Goal: Task Accomplishment & Management: Complete application form

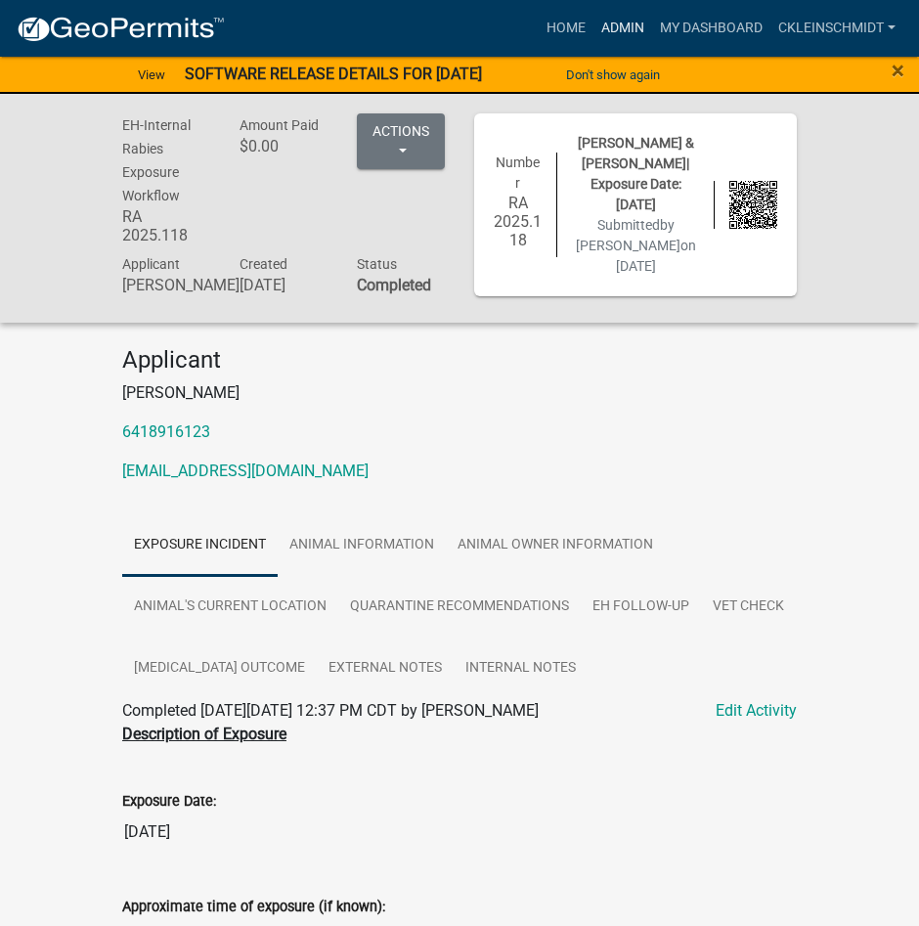
click at [616, 30] on link "Admin" at bounding box center [623, 28] width 59 height 37
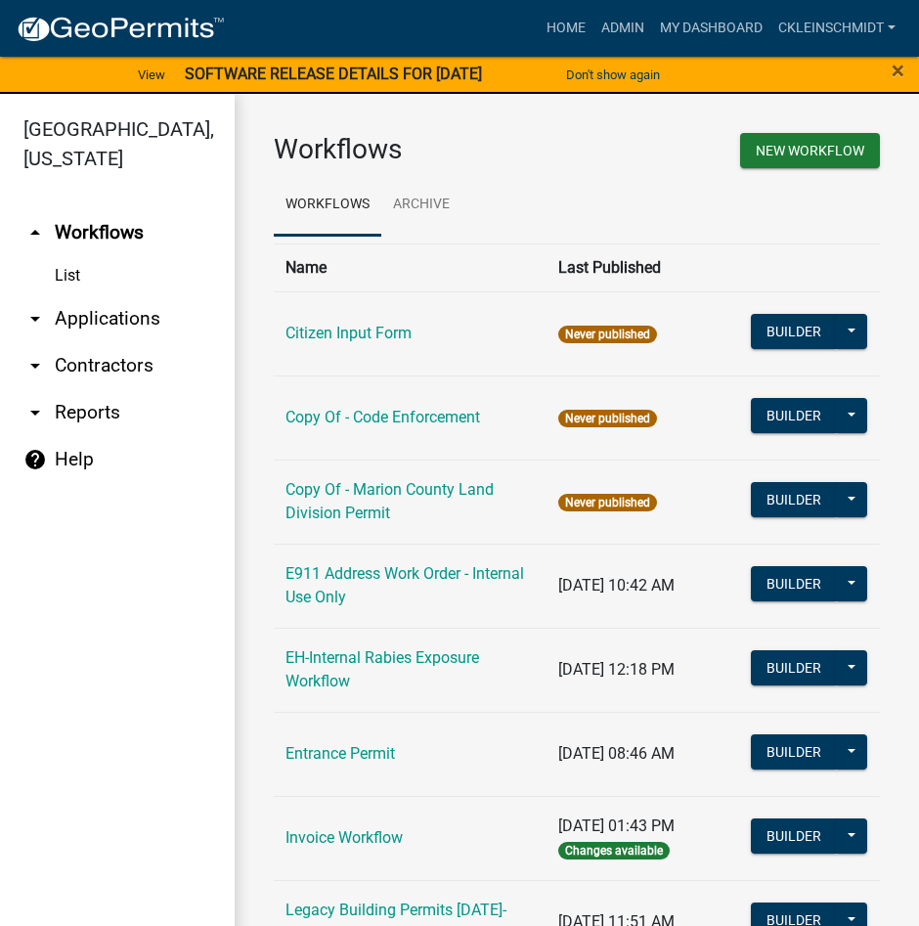
click at [78, 295] on link "arrow_drop_down Applications" at bounding box center [117, 318] width 235 height 47
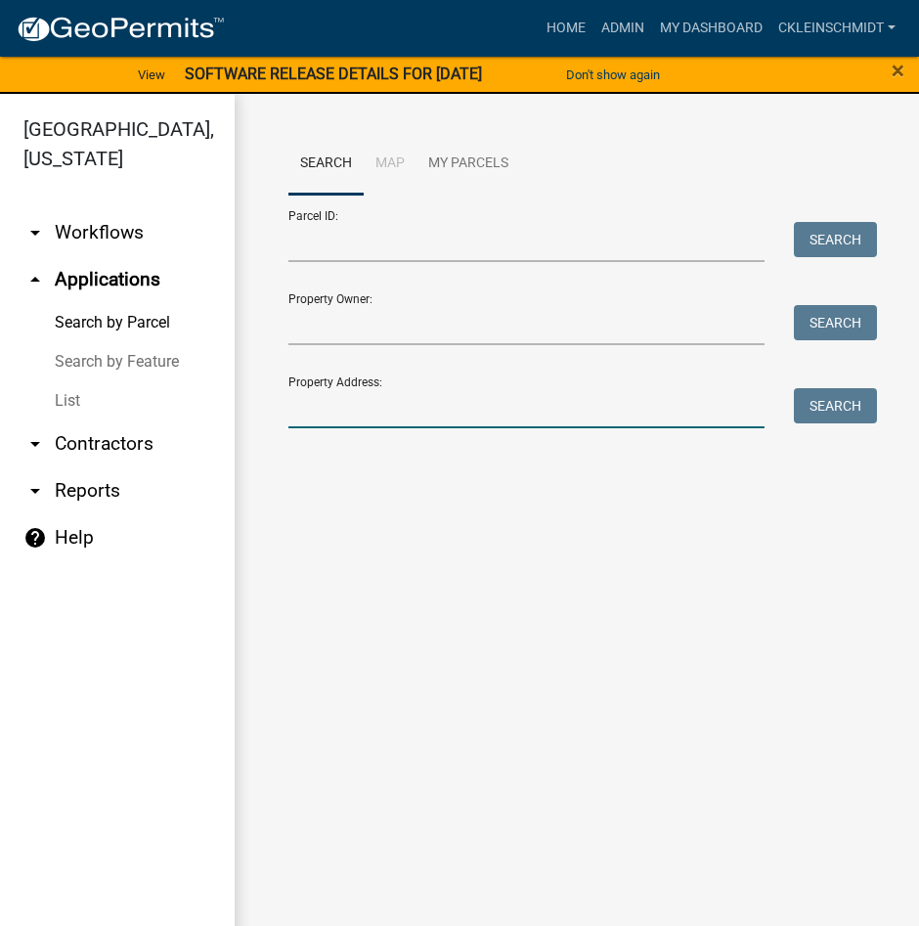
click at [353, 424] on input "Property Address:" at bounding box center [527, 408] width 476 height 40
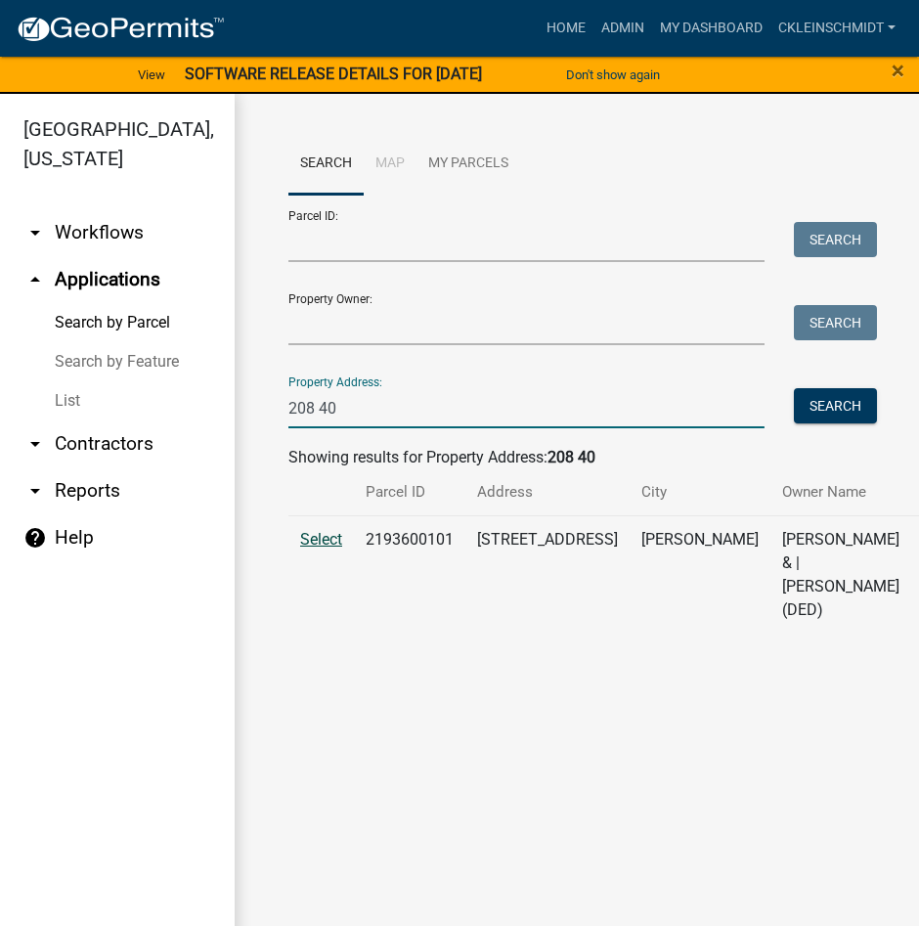
type input "208 40"
click at [324, 530] on span "Select" at bounding box center [321, 539] width 42 height 19
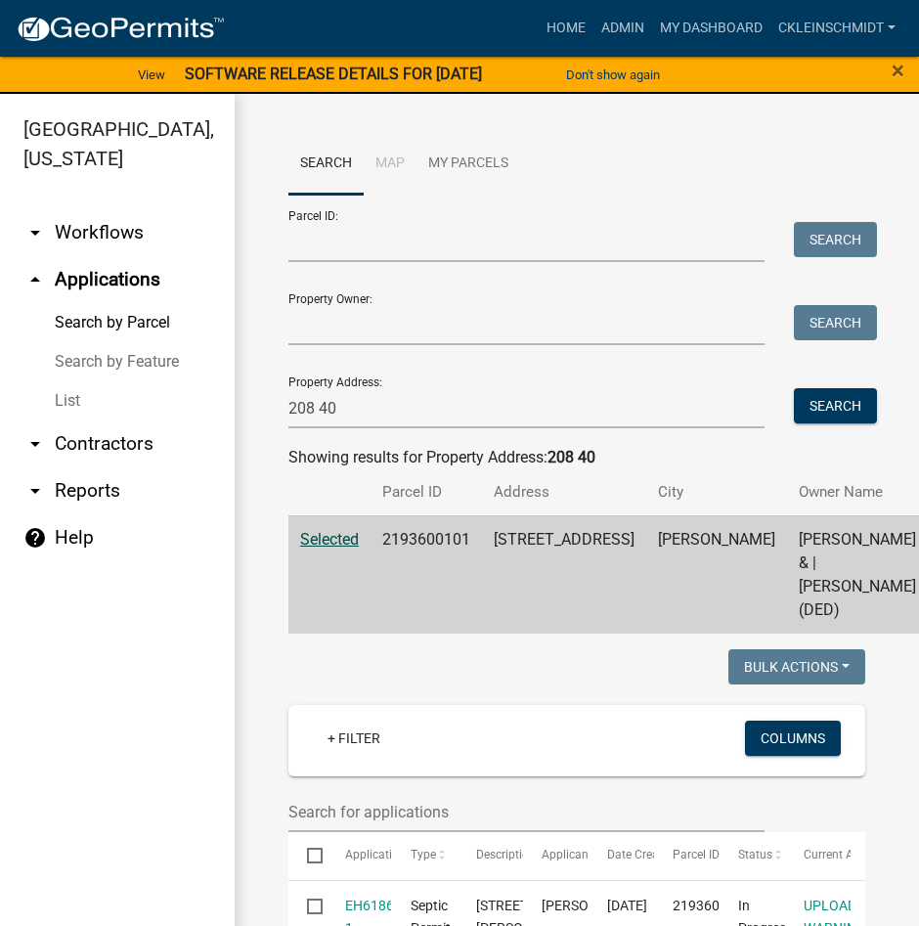
click at [336, 549] on span "Selected" at bounding box center [329, 539] width 59 height 19
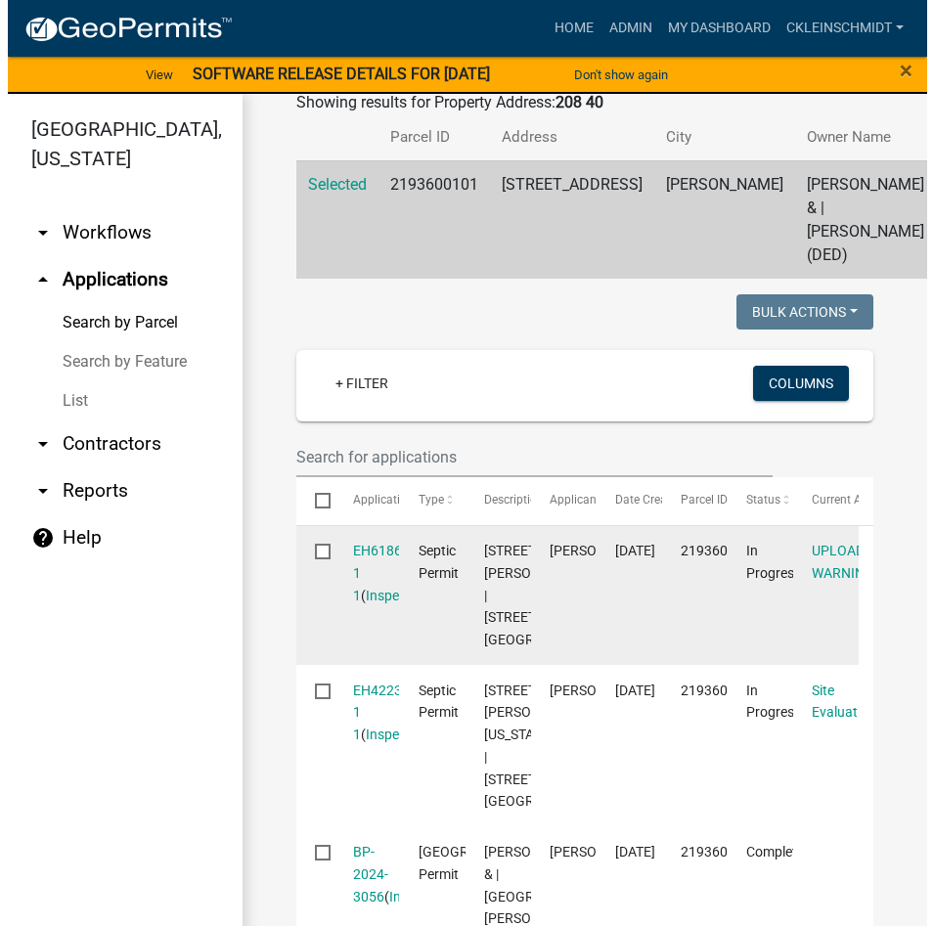
scroll to position [489, 0]
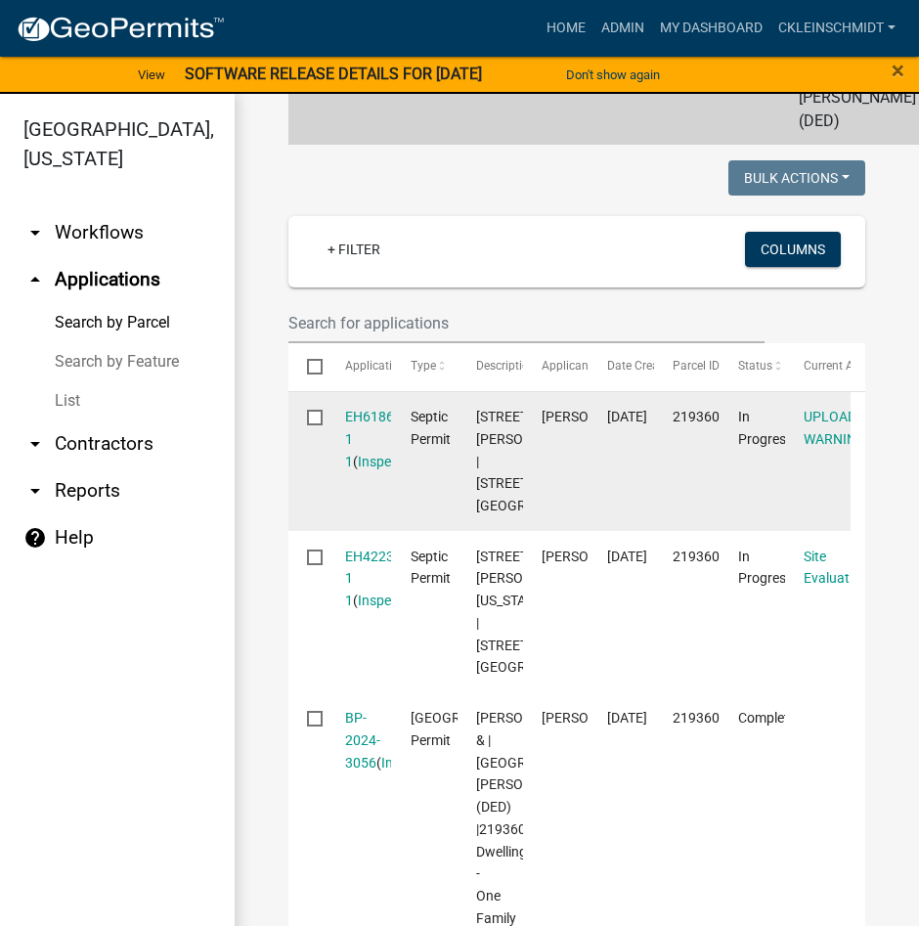
click at [386, 450] on datatable-body-cell "EH6186 1 1 ( Inspections )" at bounding box center [359, 462] width 66 height 140
click at [380, 455] on link "EH6186 1 1" at bounding box center [369, 439] width 49 height 61
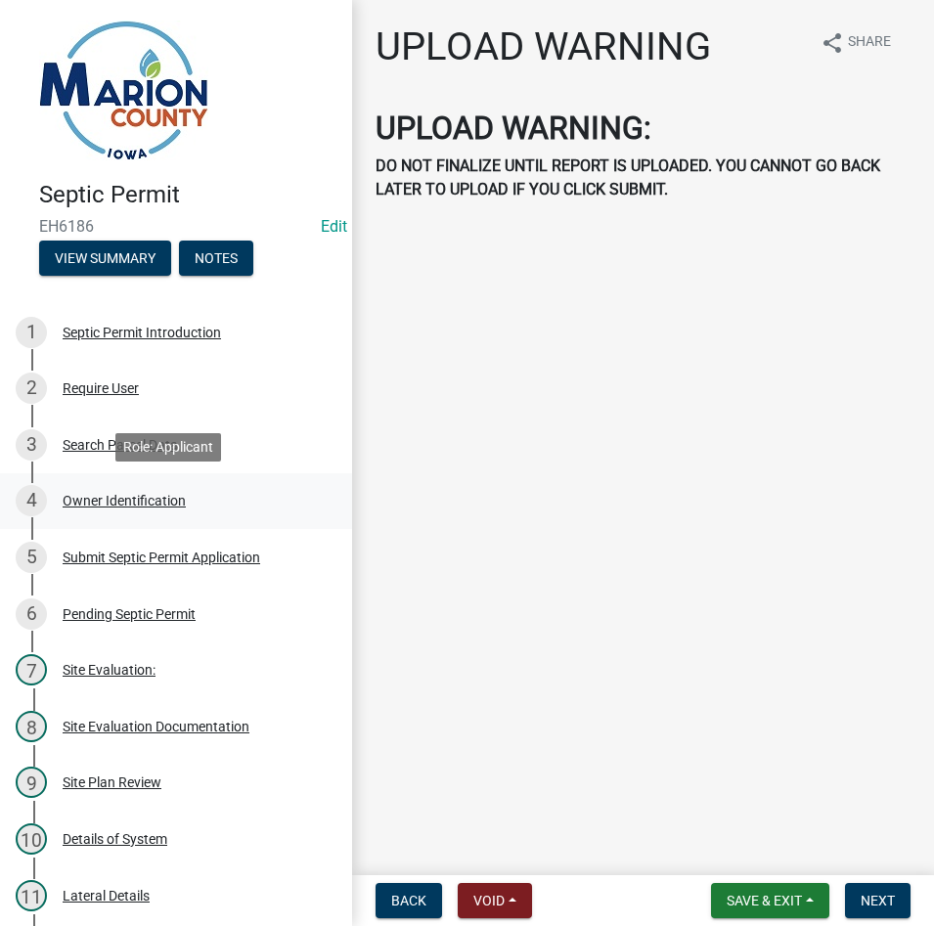
click at [109, 509] on div "4 Owner Identification" at bounding box center [168, 500] width 305 height 31
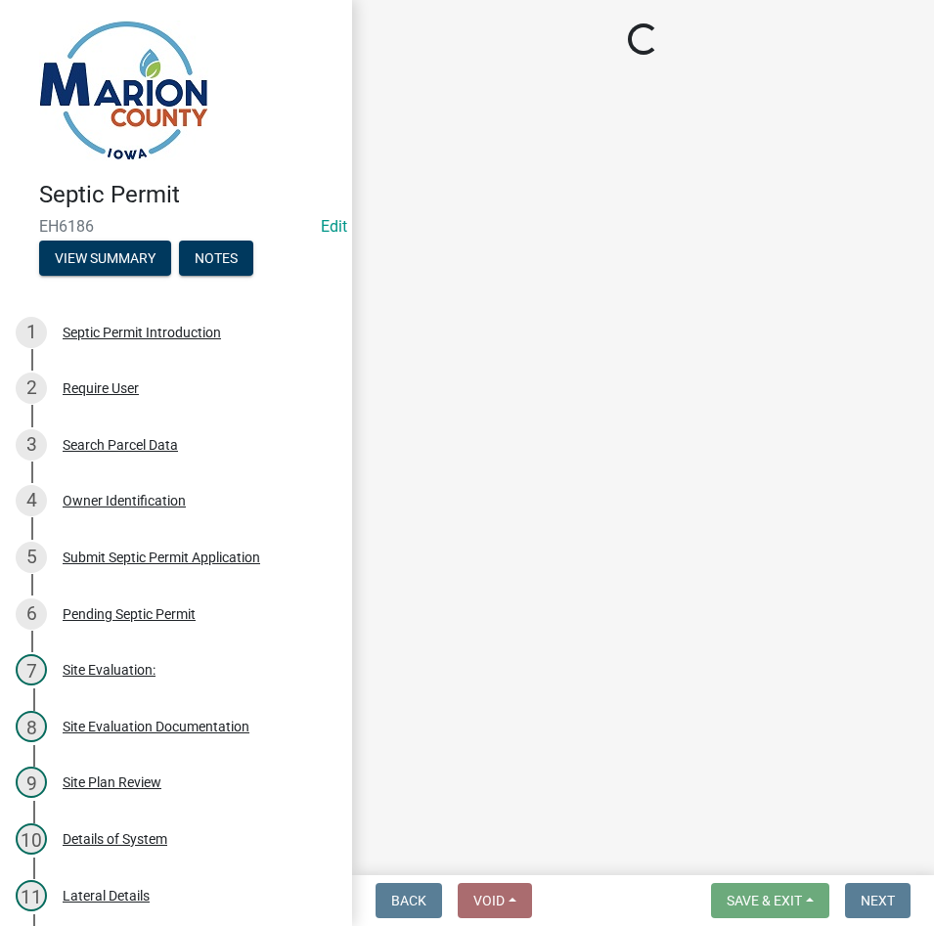
select select "4150132d-5755-4fb2-b93c-bc4ede61acab"
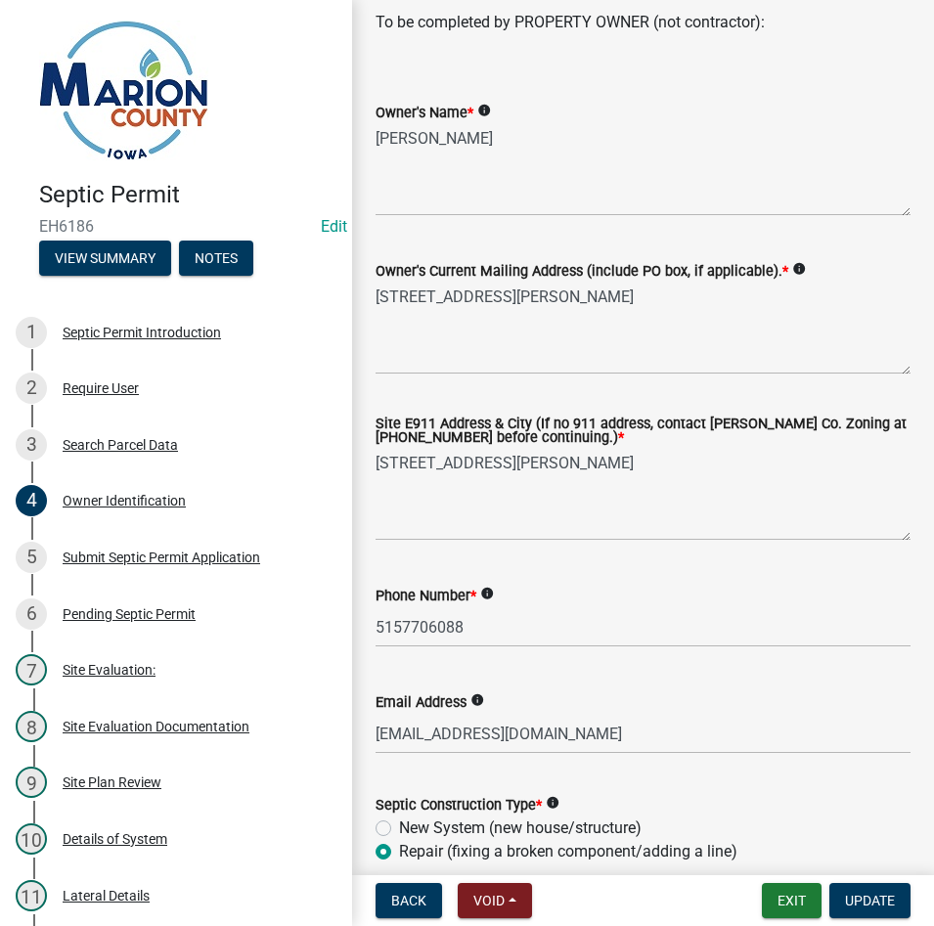
scroll to position [98, 0]
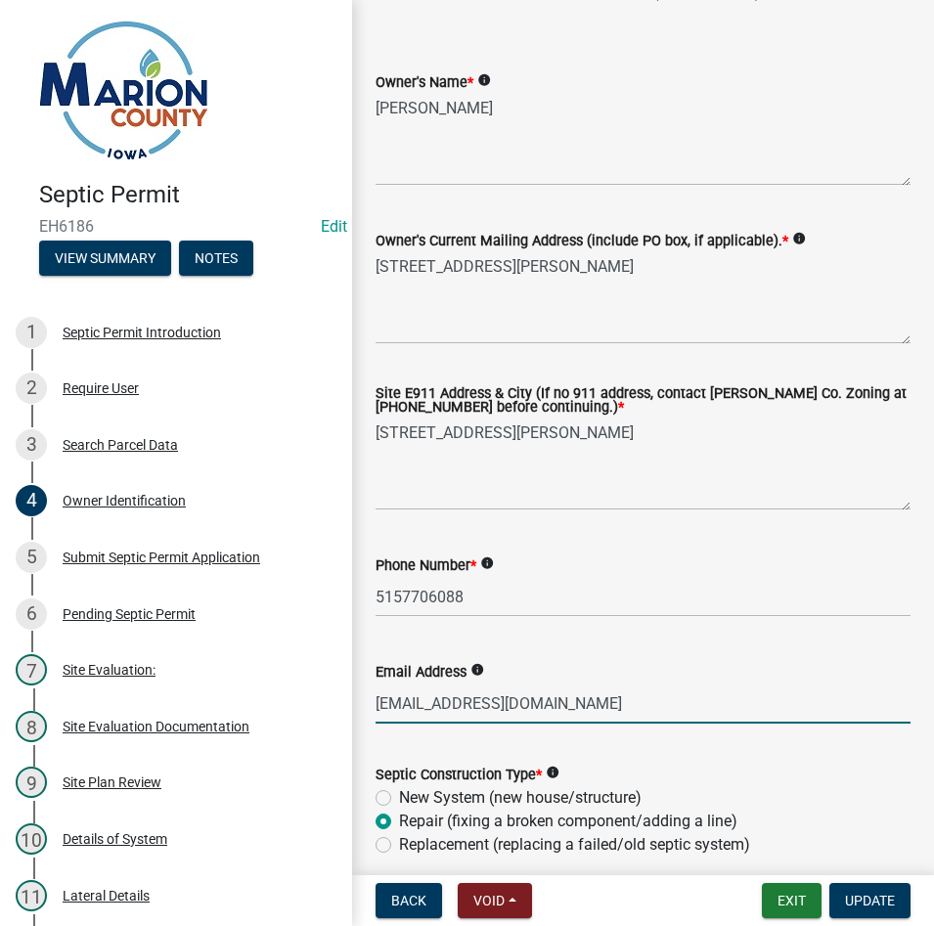
click at [502, 705] on input "[EMAIL_ADDRESS][DOMAIN_NAME]" at bounding box center [643, 704] width 535 height 40
click at [504, 701] on input "[EMAIL_ADDRESS][DOMAIN_NAME]" at bounding box center [643, 704] width 535 height 40
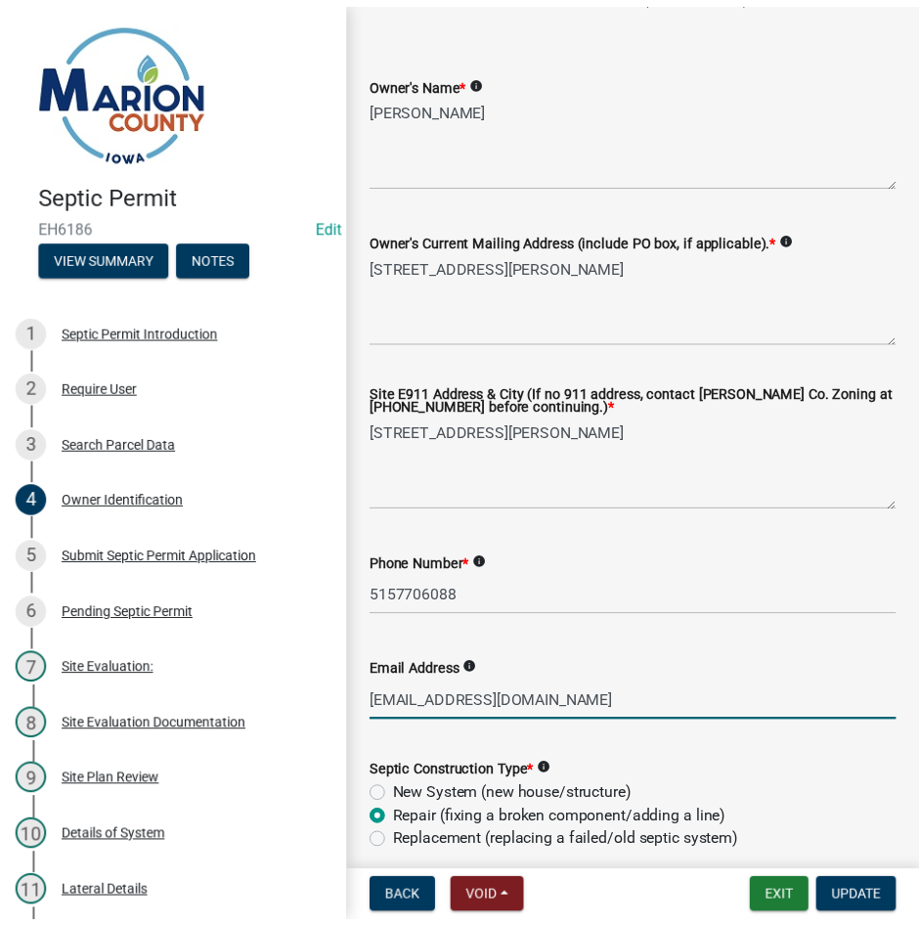
scroll to position [0, 0]
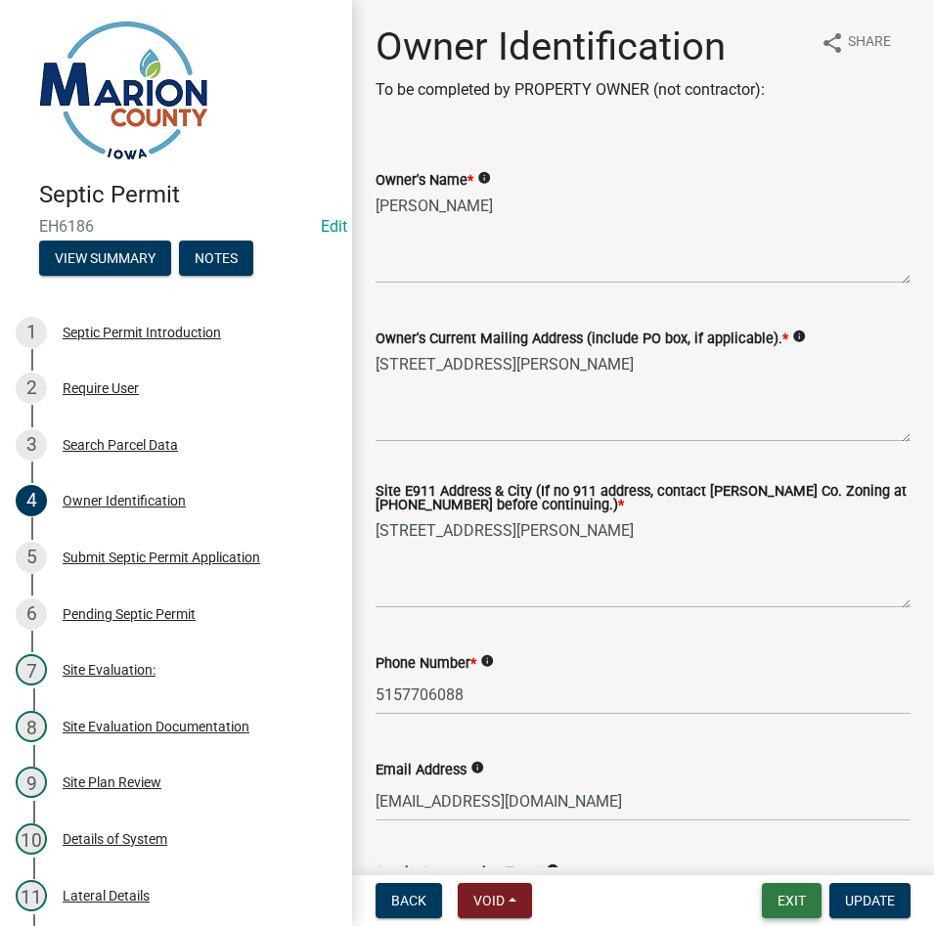
click at [781, 912] on button "Exit" at bounding box center [792, 900] width 60 height 35
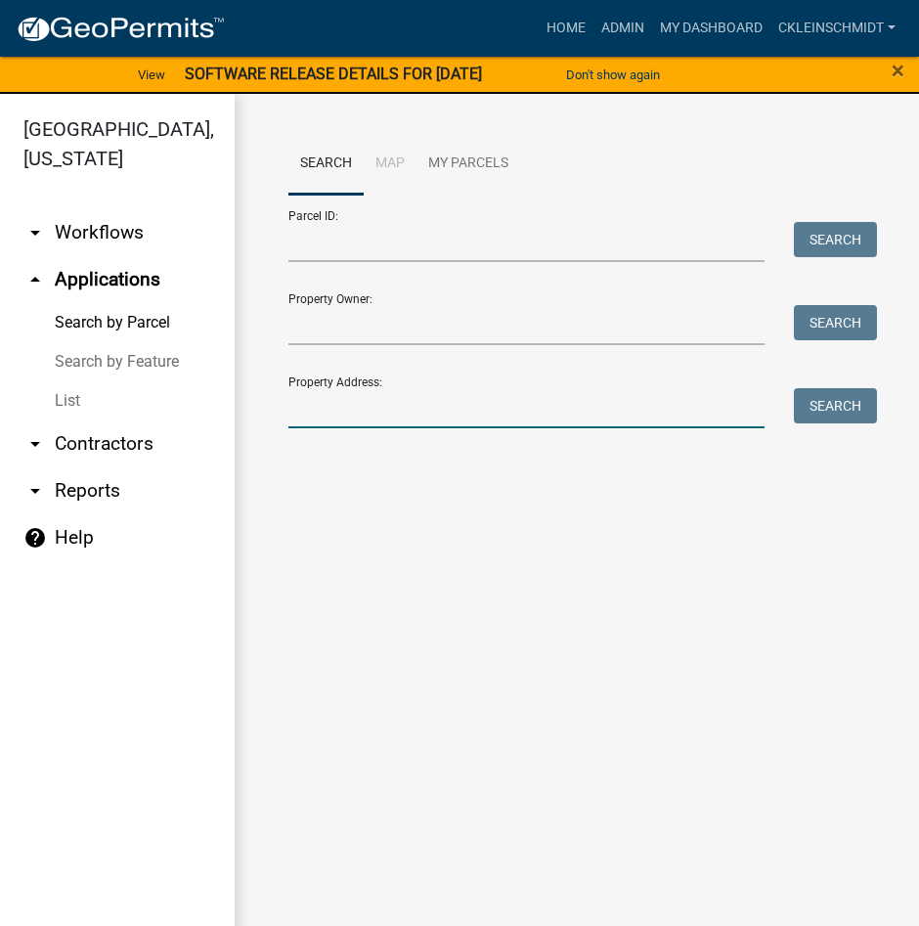
click at [361, 418] on input "Property Address:" at bounding box center [527, 408] width 476 height 40
type input "[STREET_ADDRESS]"
click at [857, 401] on button "Search" at bounding box center [835, 405] width 83 height 35
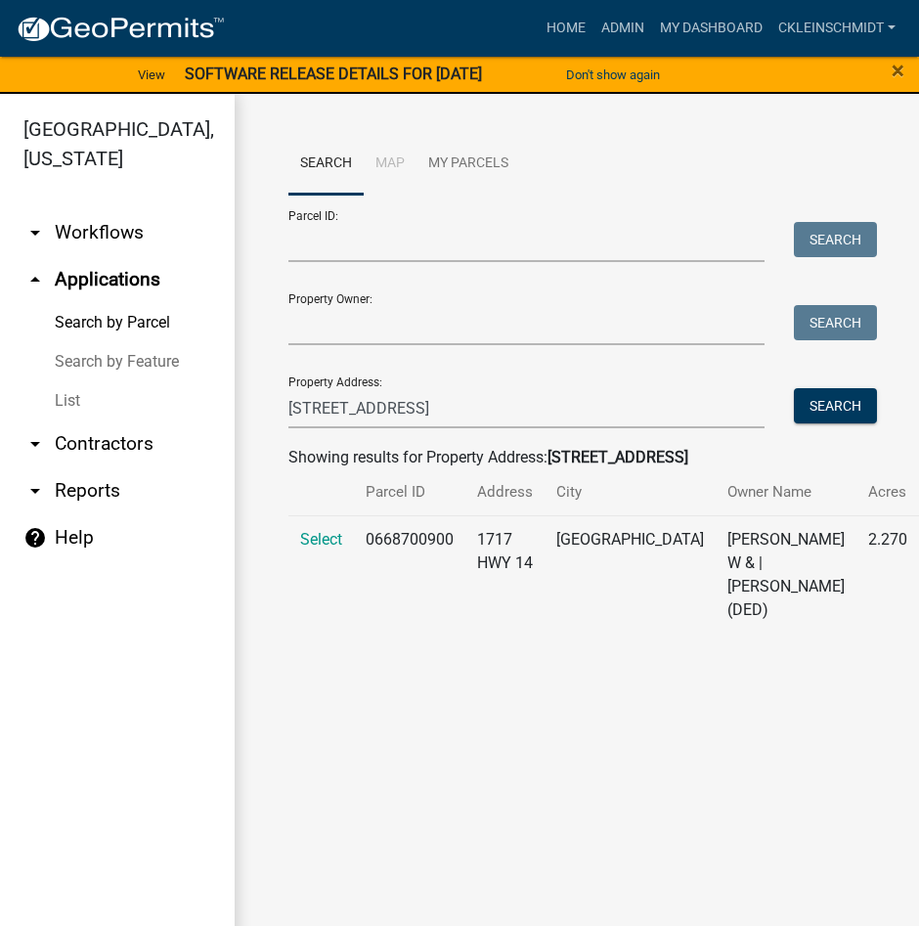
click at [337, 522] on td "Select" at bounding box center [322, 574] width 66 height 118
click at [327, 535] on span "Select" at bounding box center [321, 539] width 42 height 19
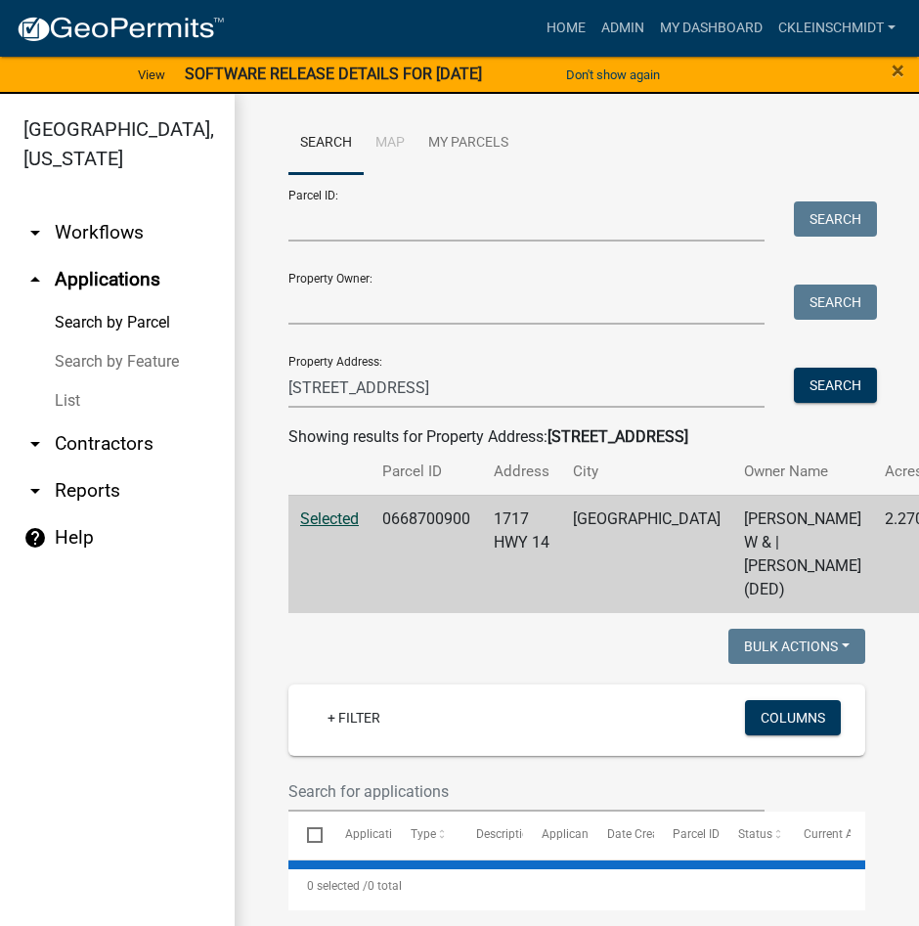
scroll to position [90, 0]
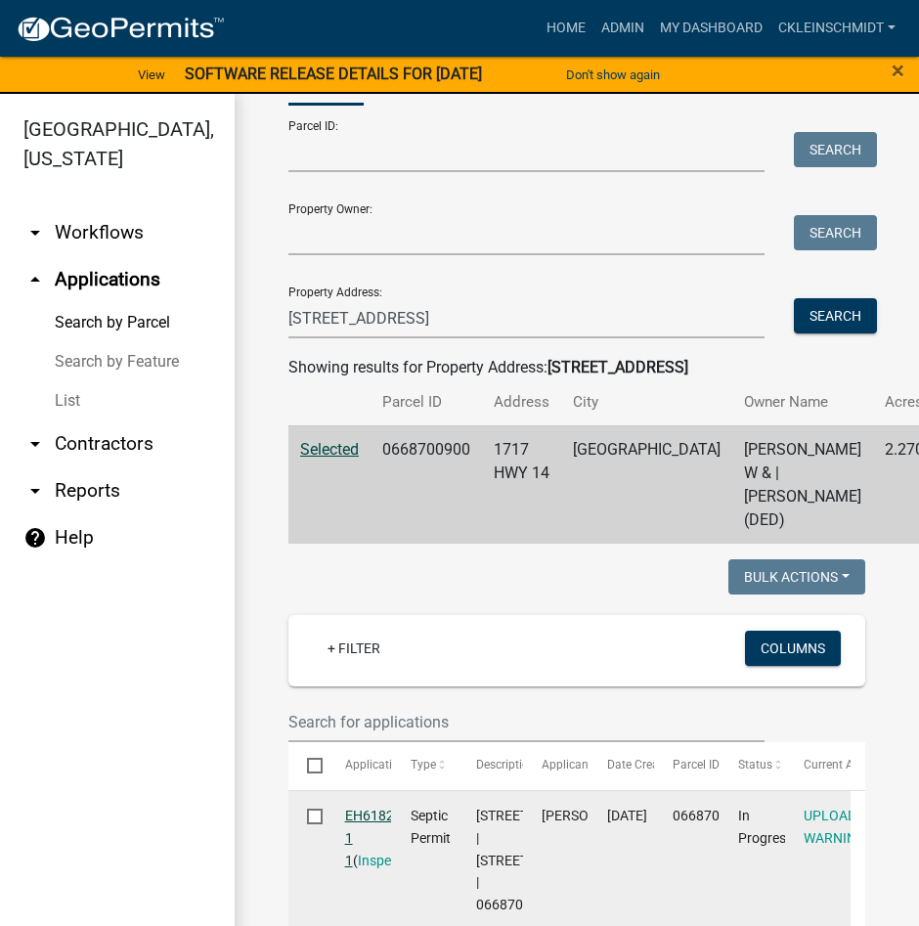
click at [358, 869] on link "EH6182 1 1" at bounding box center [369, 838] width 49 height 61
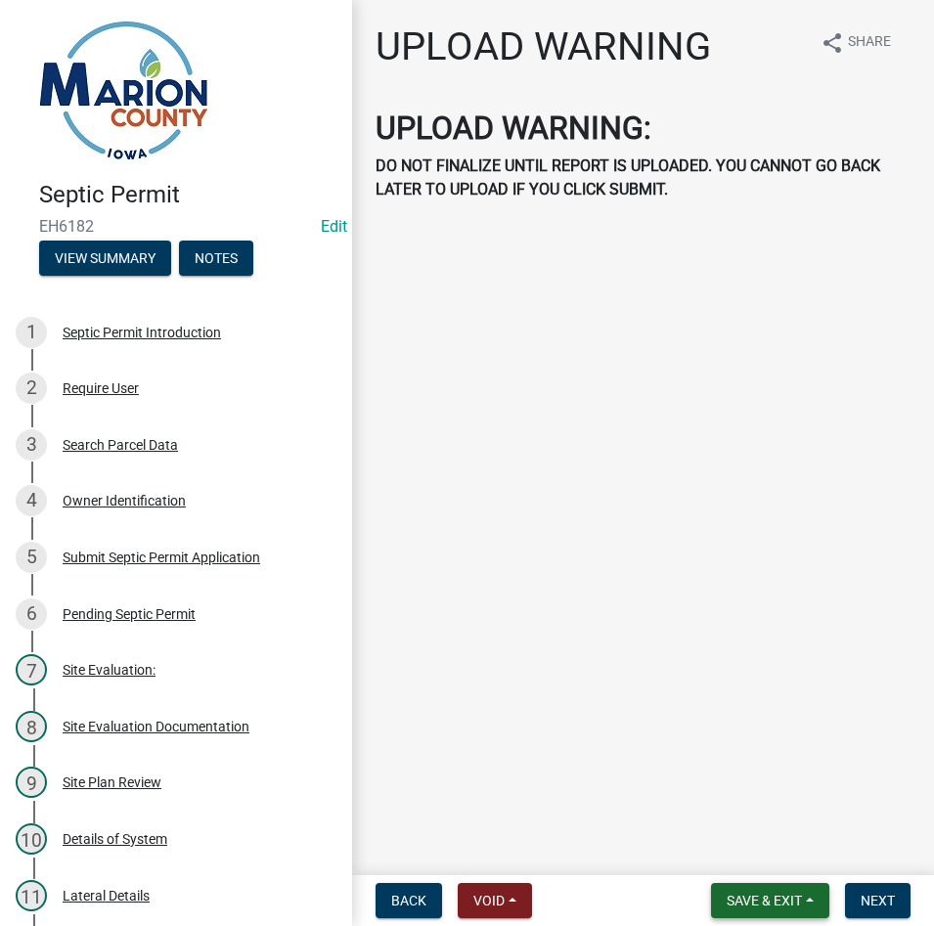
click at [720, 892] on button "Save & Exit" at bounding box center [770, 900] width 118 height 35
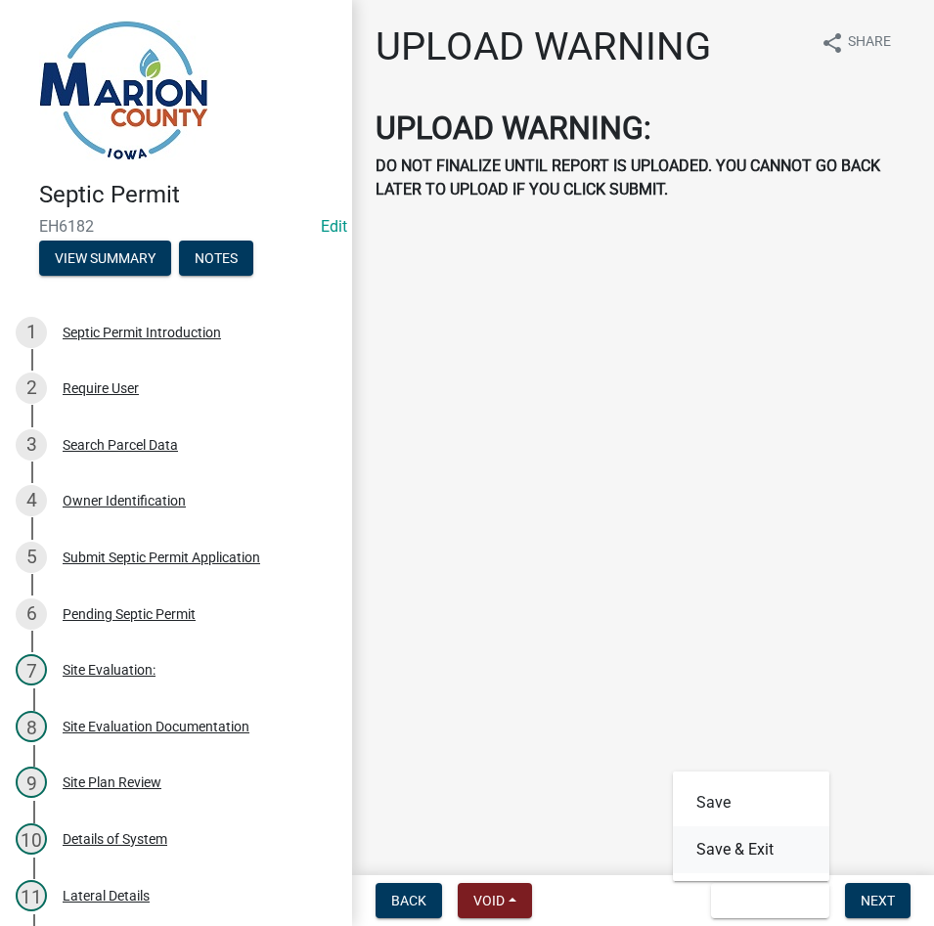
click at [738, 854] on button "Save & Exit" at bounding box center [751, 849] width 156 height 47
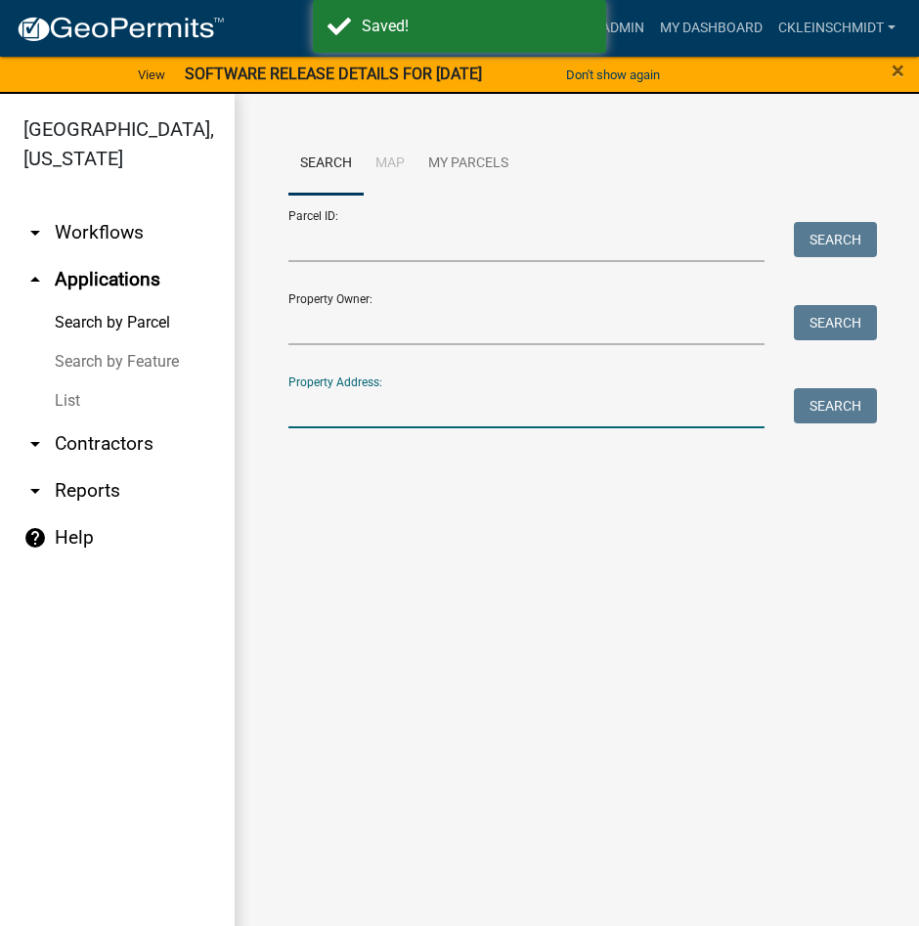
click at [421, 404] on input "Property Address:" at bounding box center [527, 408] width 476 height 40
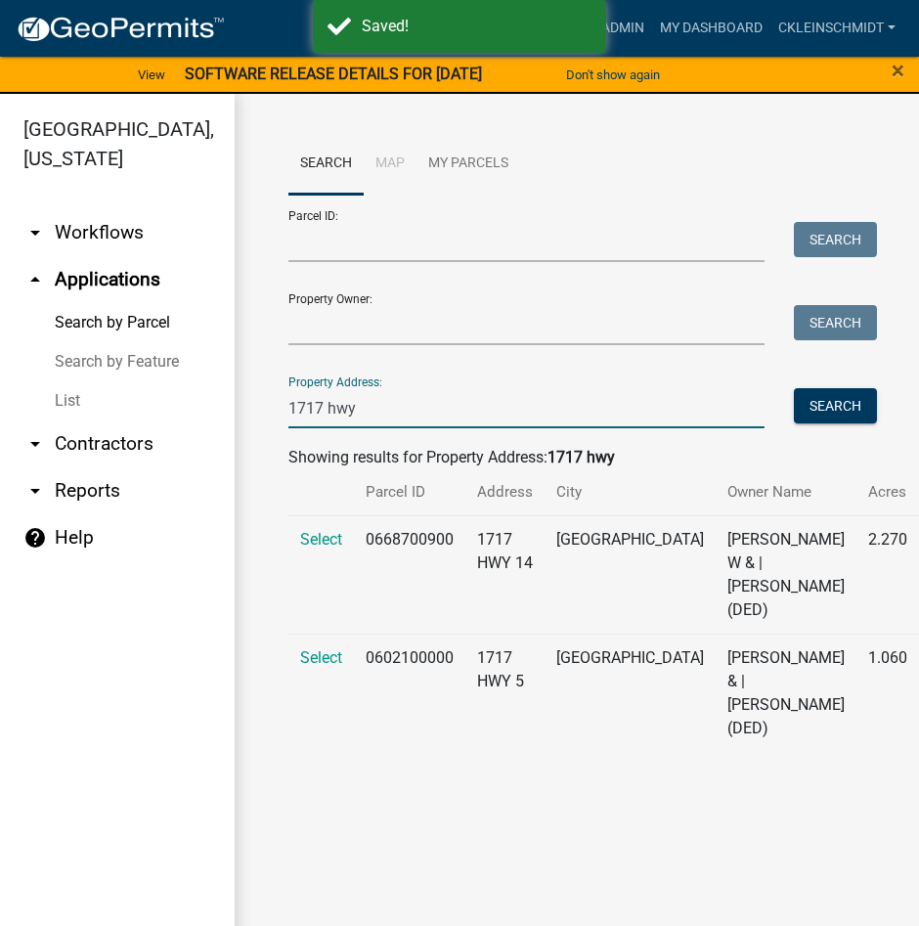
type input "1717 hwy"
click at [313, 553] on td "Select" at bounding box center [322, 574] width 66 height 118
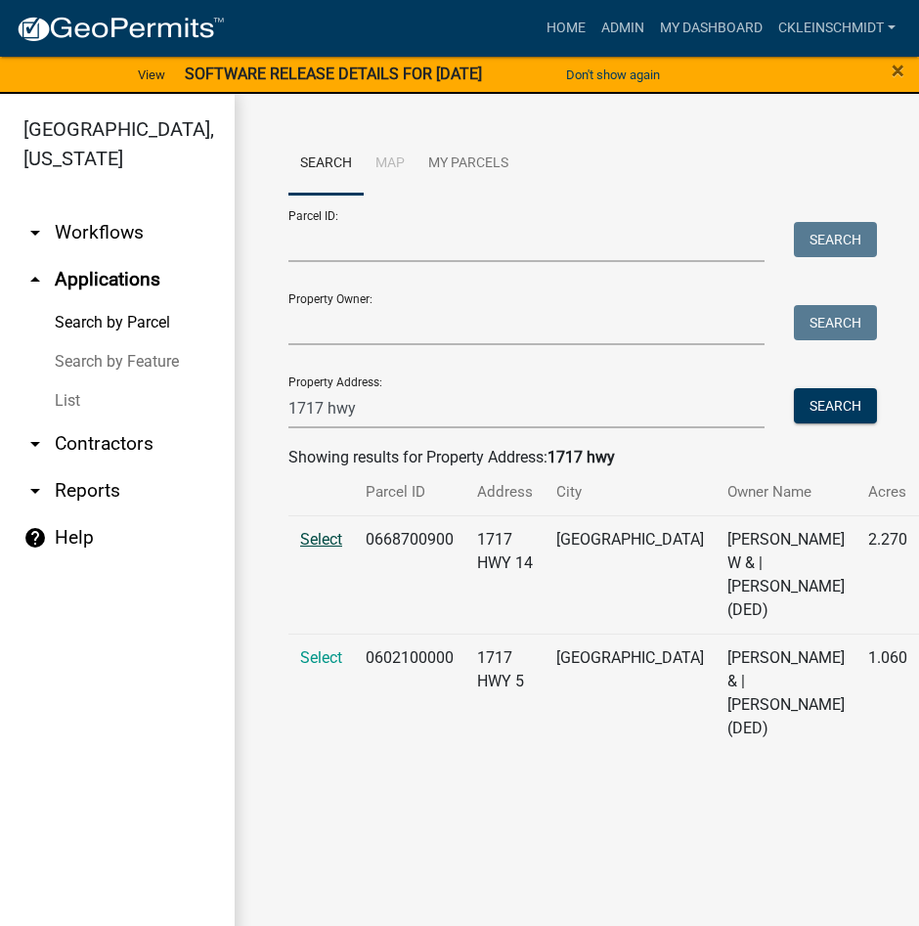
click at [321, 537] on span "Select" at bounding box center [321, 539] width 42 height 19
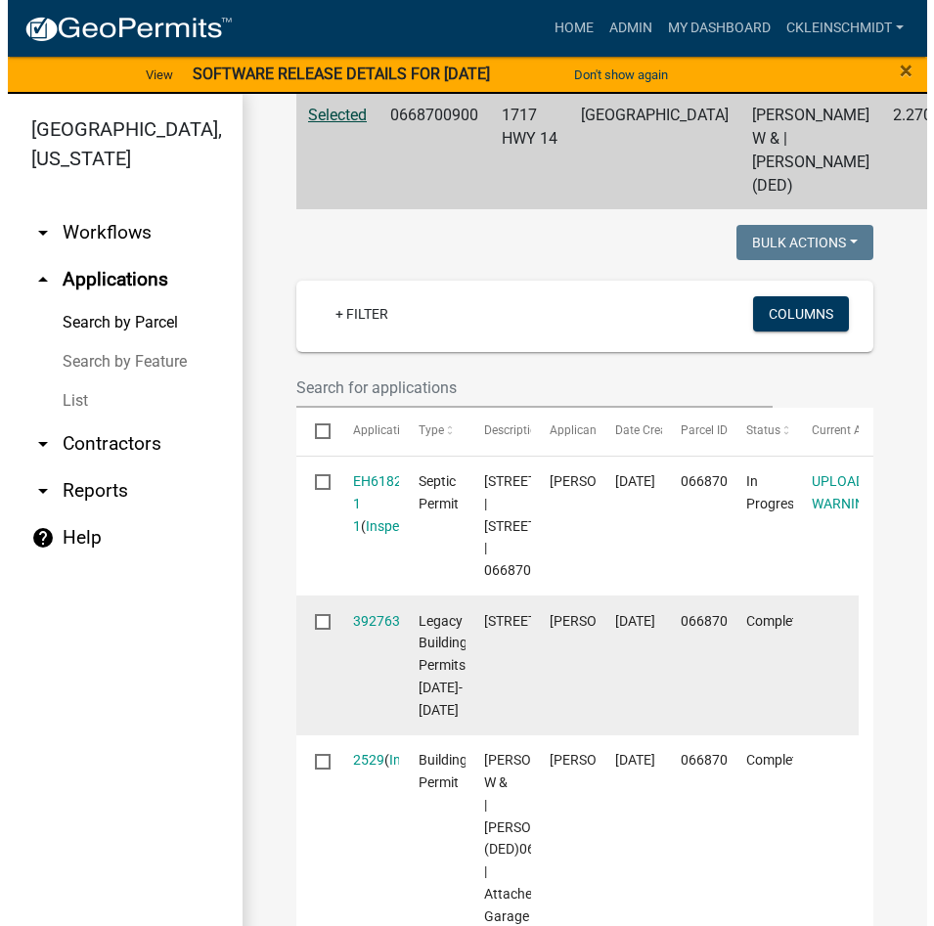
scroll to position [685, 0]
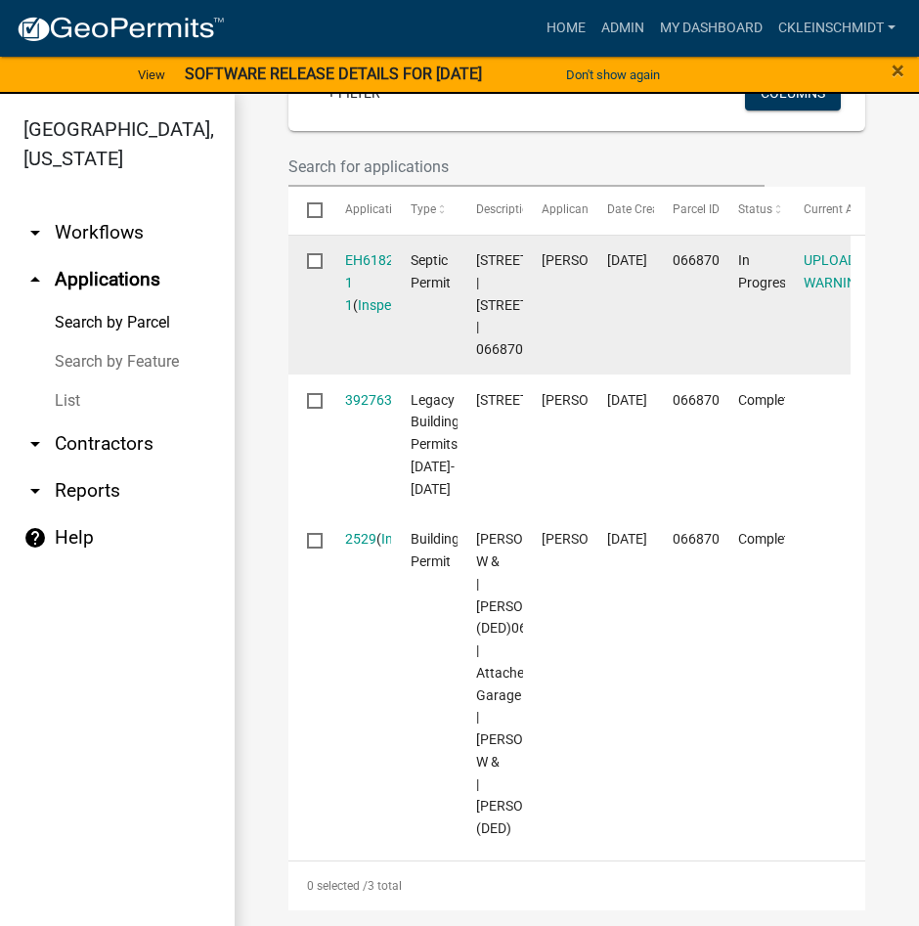
click at [366, 279] on div "EH6182 1 1 ( Inspections )" at bounding box center [359, 282] width 28 height 67
click at [345, 284] on link "EH6182 1 1" at bounding box center [369, 282] width 49 height 61
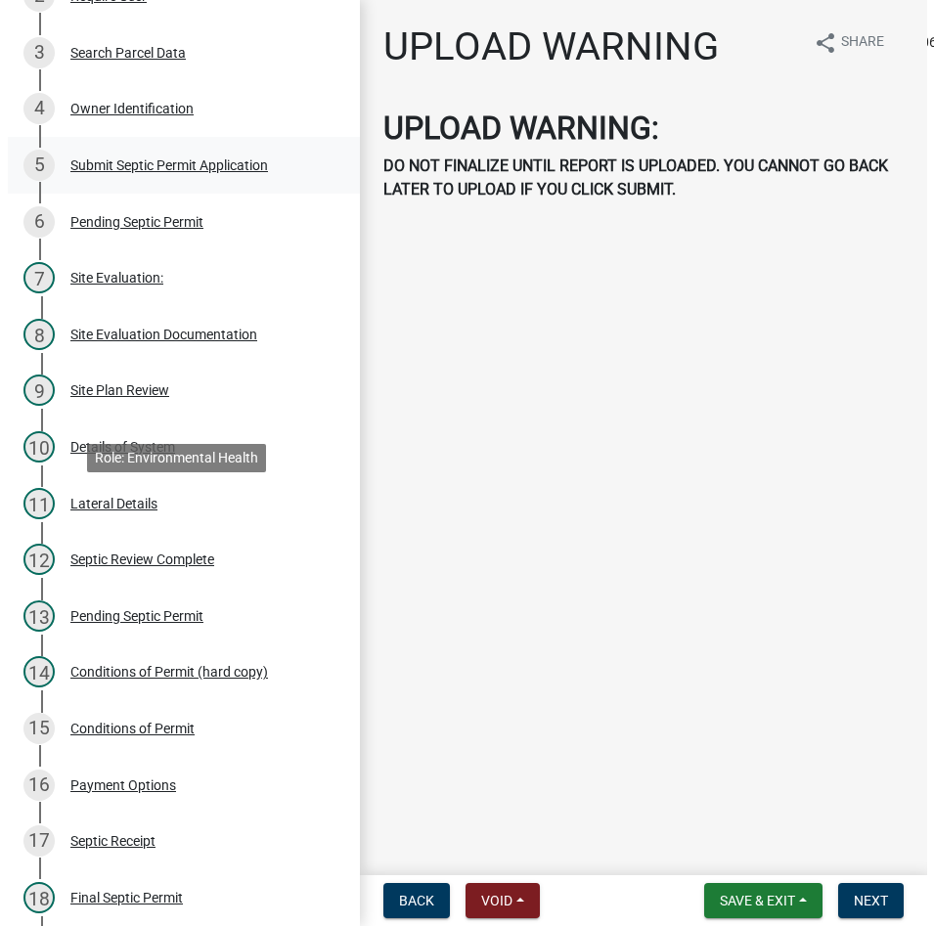
scroll to position [156, 0]
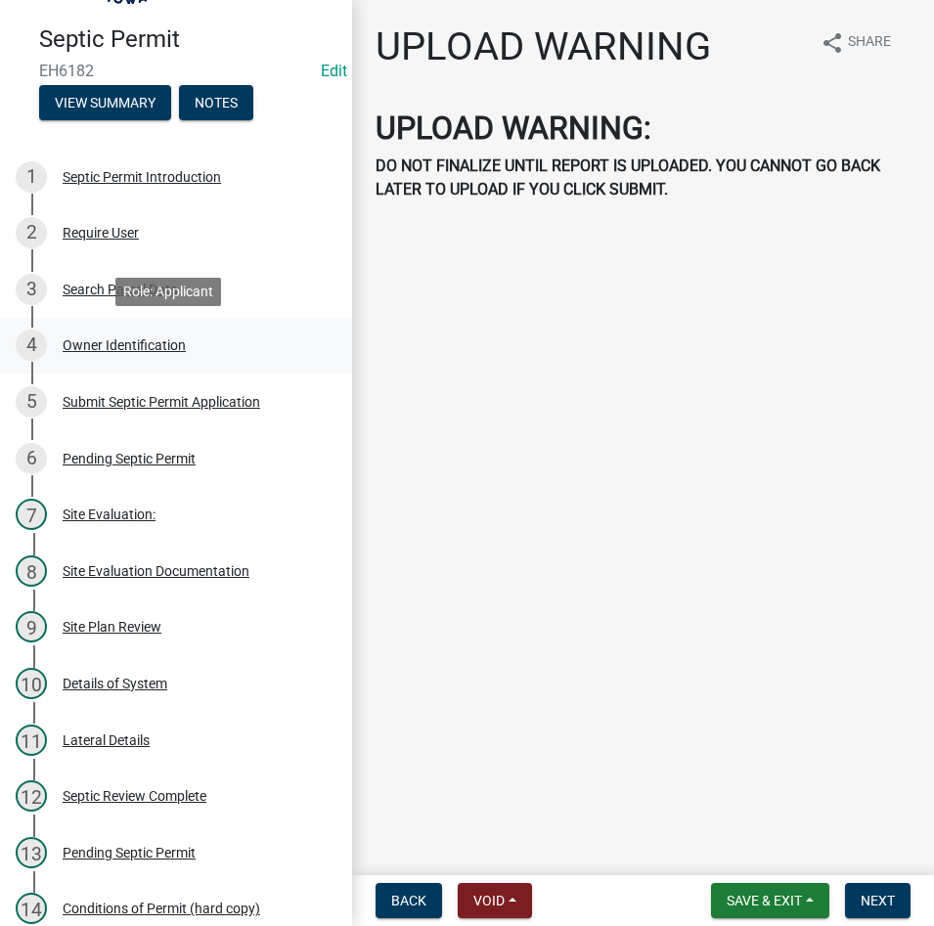
click at [112, 333] on div "4 Owner Identification" at bounding box center [168, 345] width 305 height 31
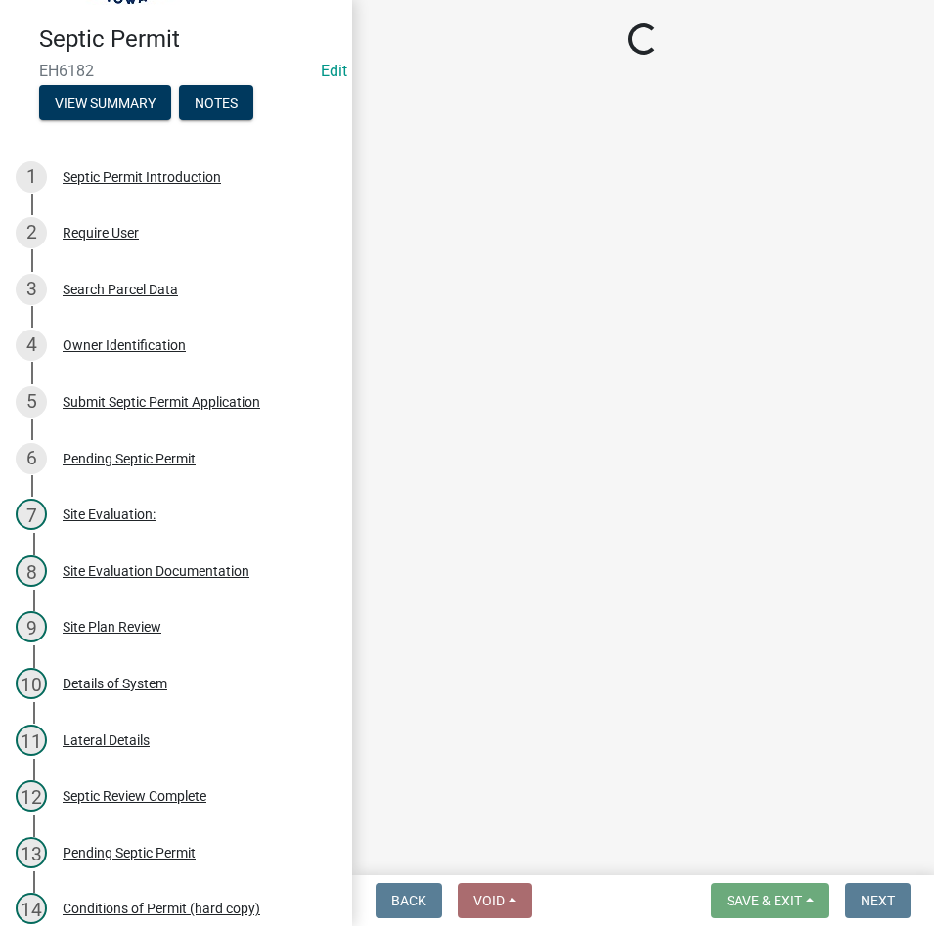
select select "4150132d-5755-4fb2-b93c-bc4ede61acab"
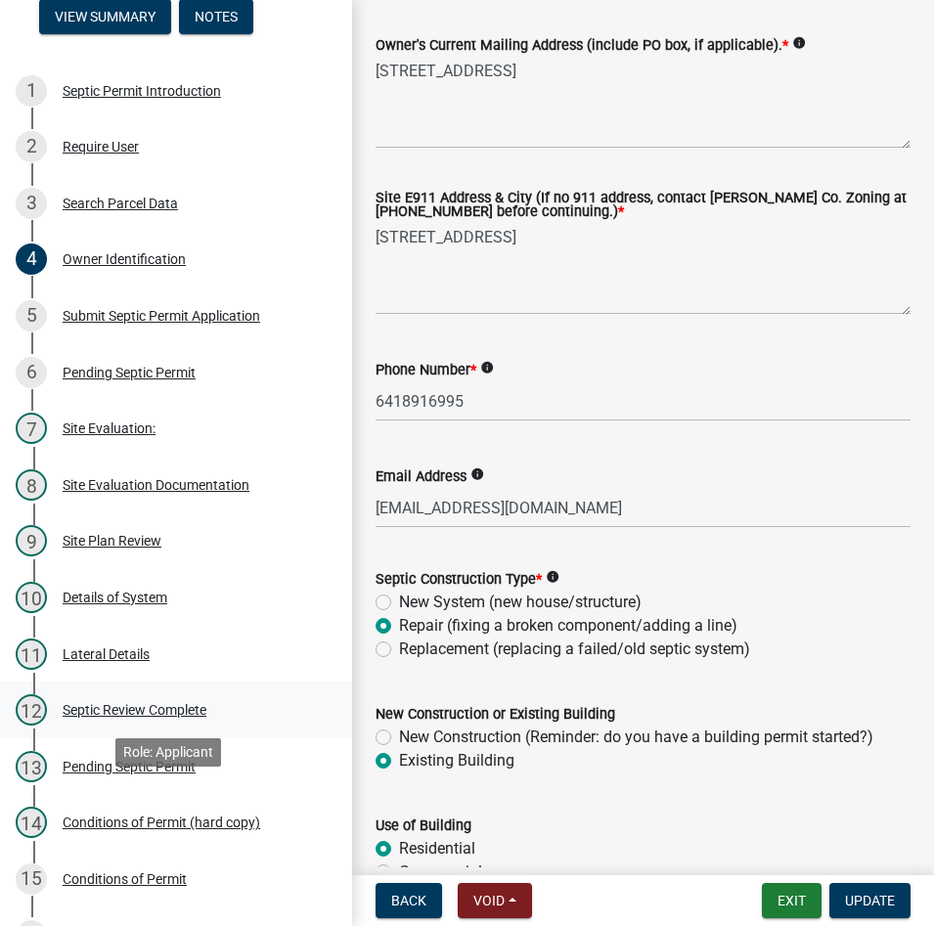
scroll to position [351, 0]
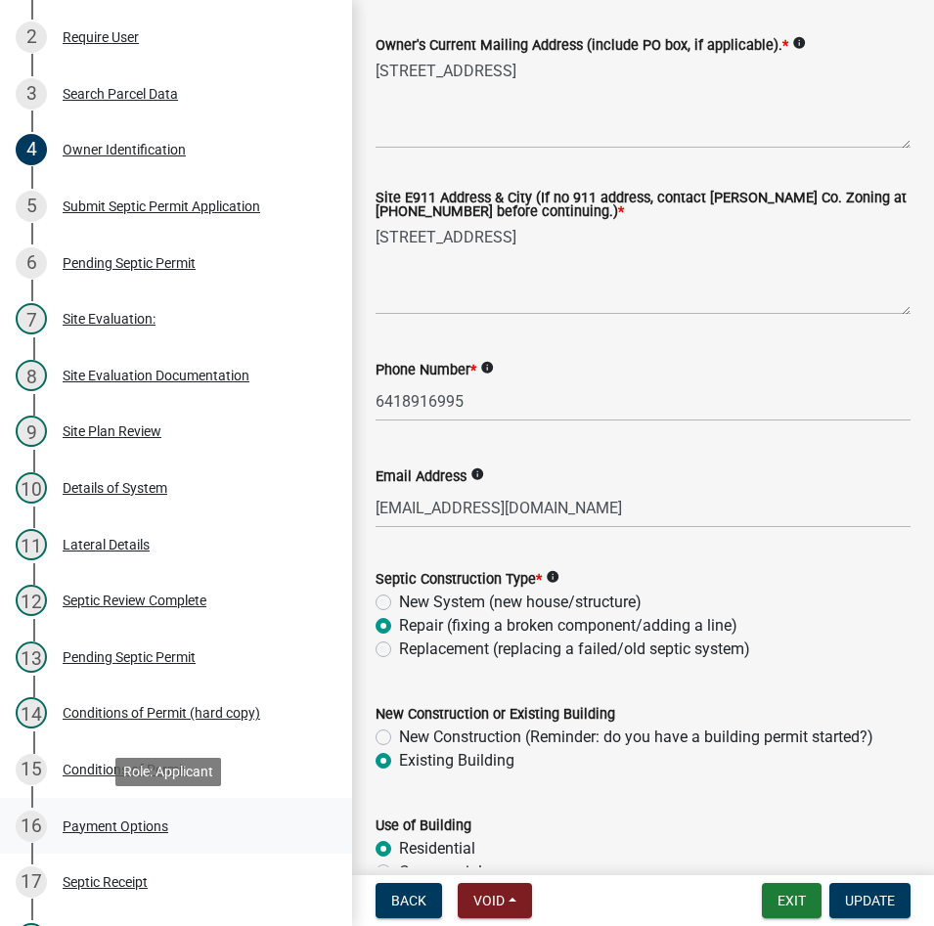
click at [112, 813] on div "16 Payment Options" at bounding box center [168, 826] width 305 height 31
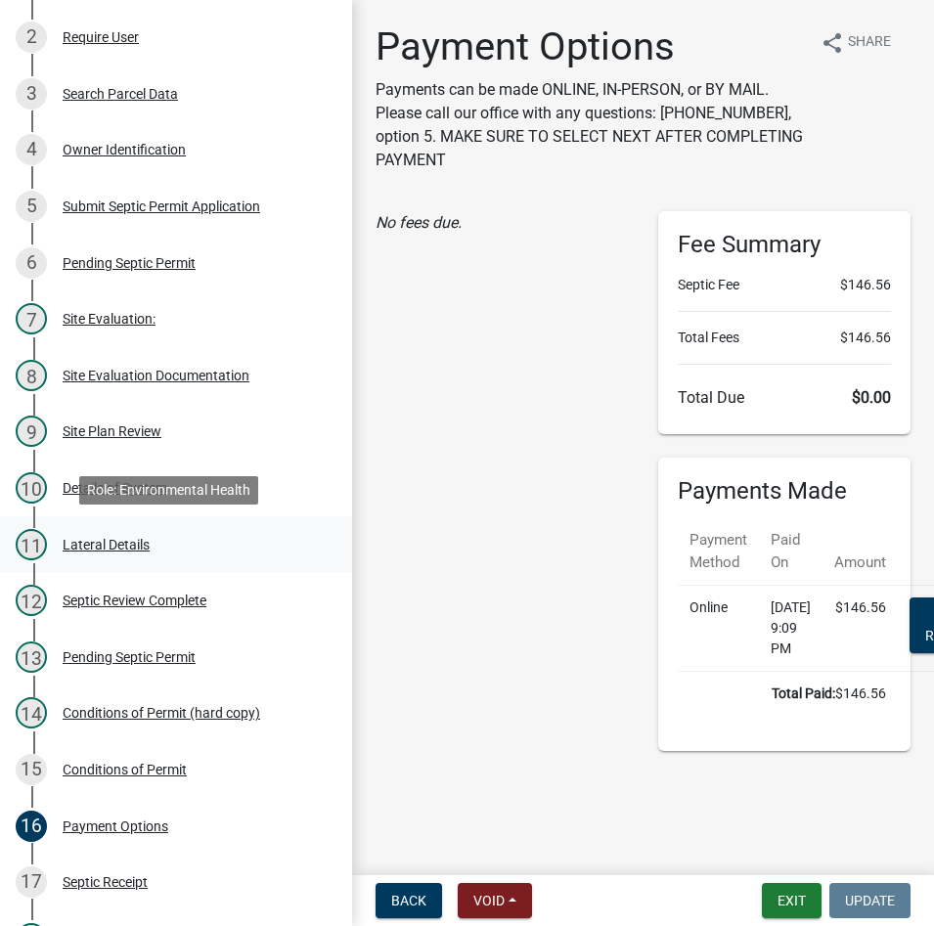
scroll to position [1, 0]
click at [104, 872] on div "17 Septic Receipt" at bounding box center [168, 882] width 305 height 31
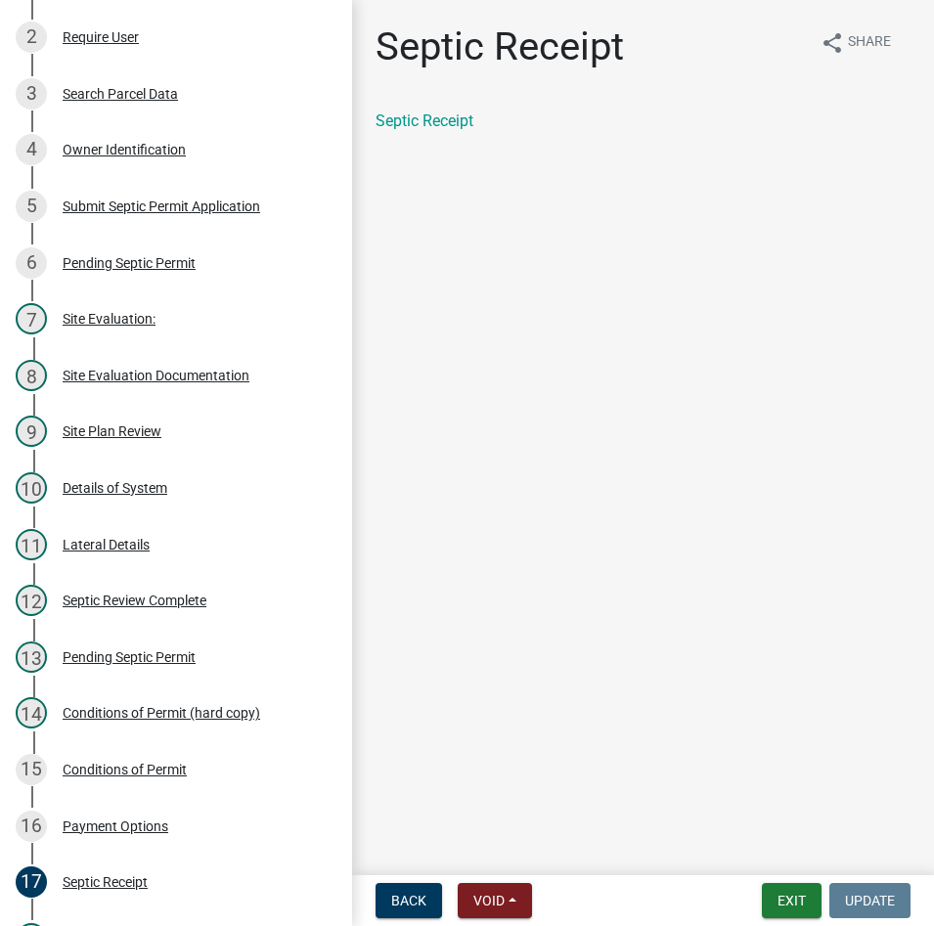
click at [435, 103] on div "Septic Receipt share Share Septic Receipt" at bounding box center [643, 94] width 564 height 143
click at [430, 118] on link "Septic Receipt" at bounding box center [425, 121] width 98 height 19
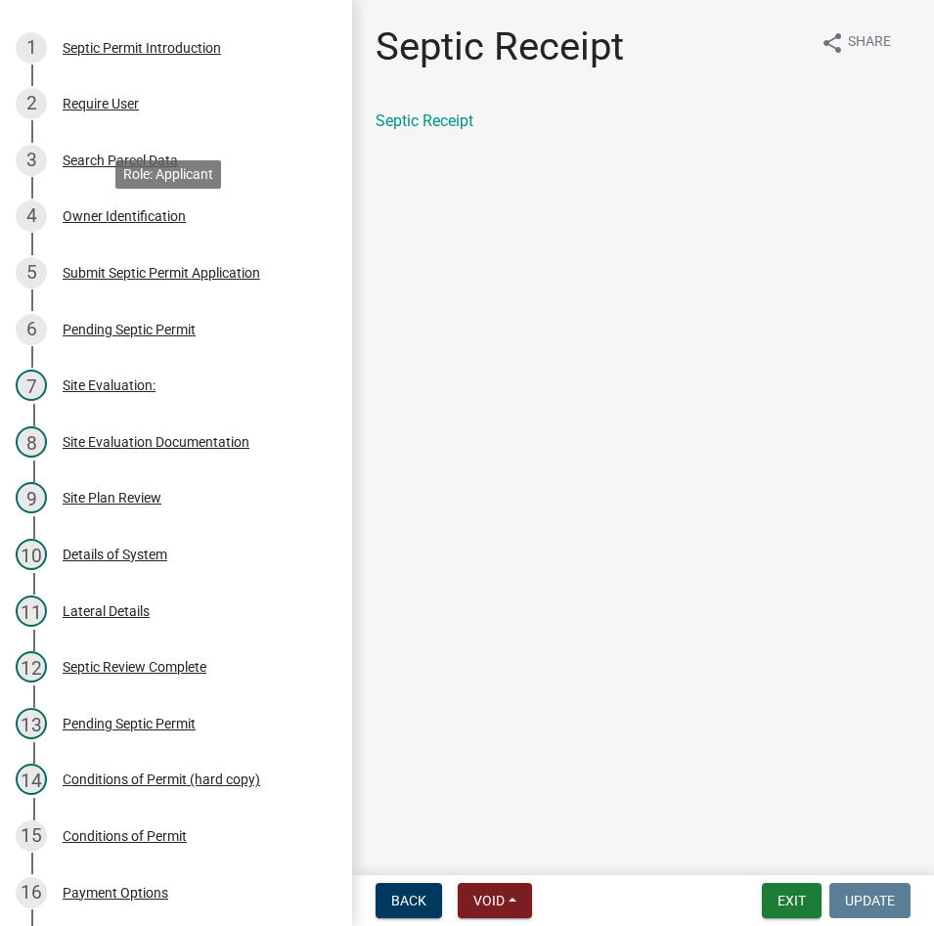
scroll to position [253, 0]
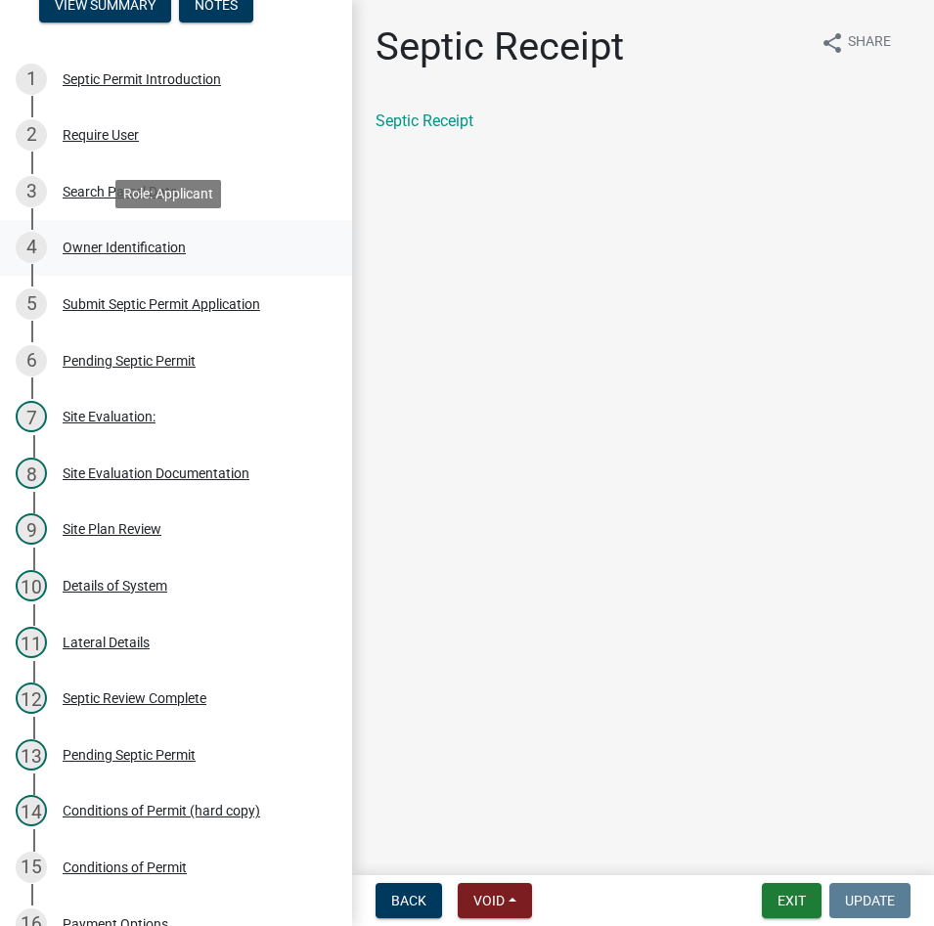
click at [116, 246] on div "Owner Identification" at bounding box center [124, 248] width 123 height 14
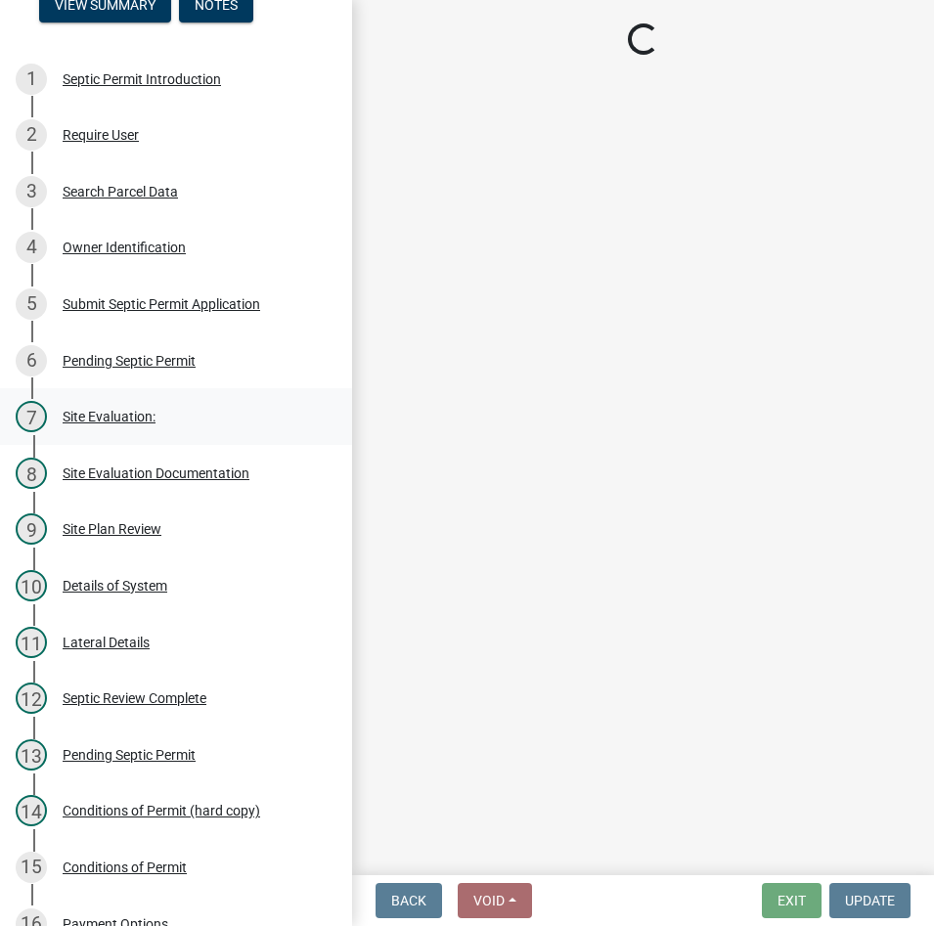
select select "4150132d-5755-4fb2-b93c-bc4ede61acab"
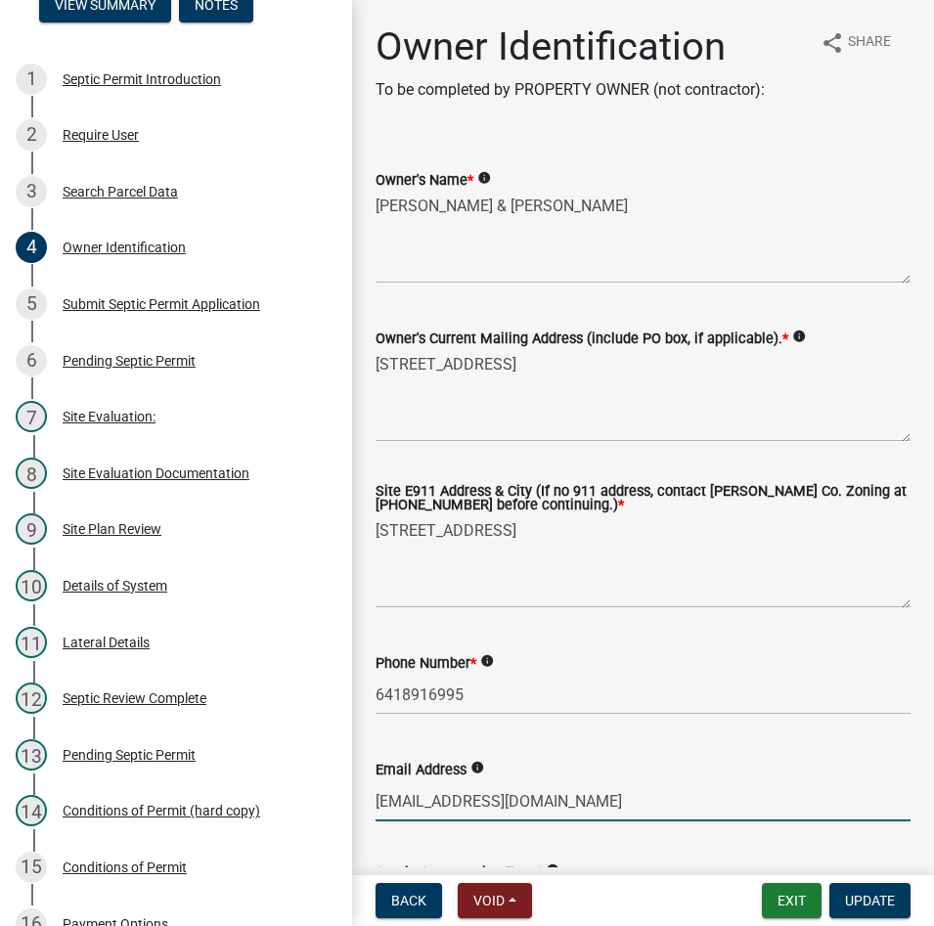
click at [463, 808] on input "[EMAIL_ADDRESS][DOMAIN_NAME]" at bounding box center [643, 801] width 535 height 40
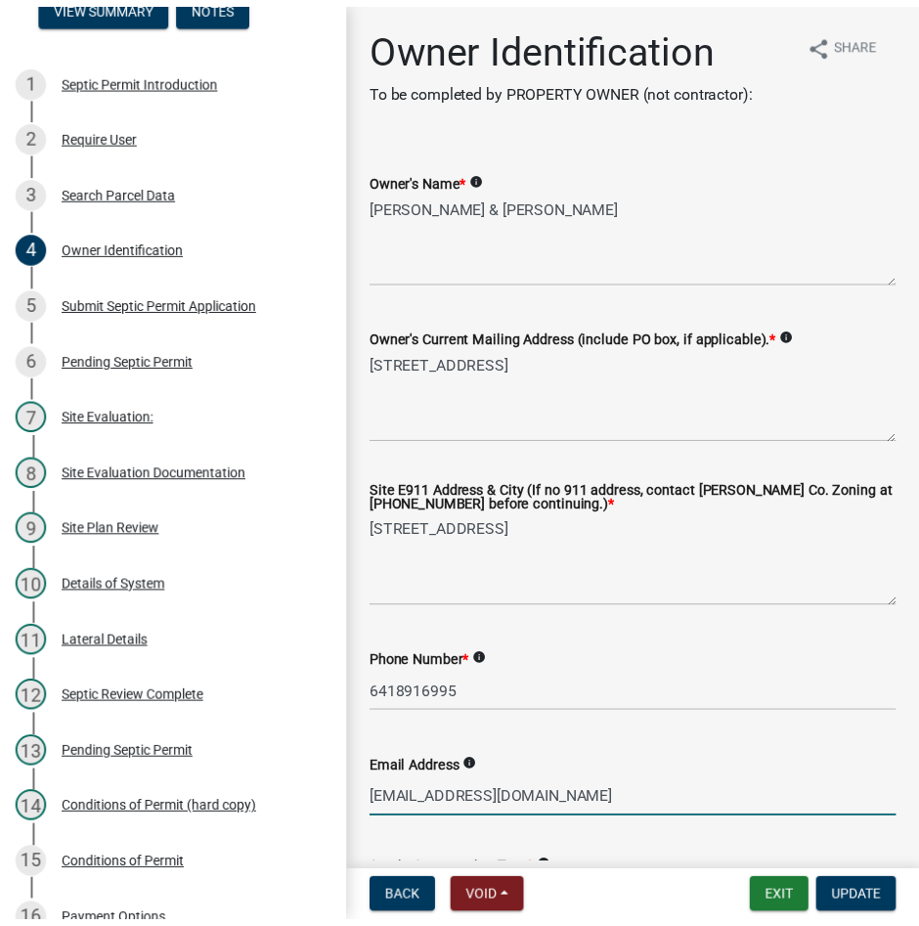
scroll to position [9, 0]
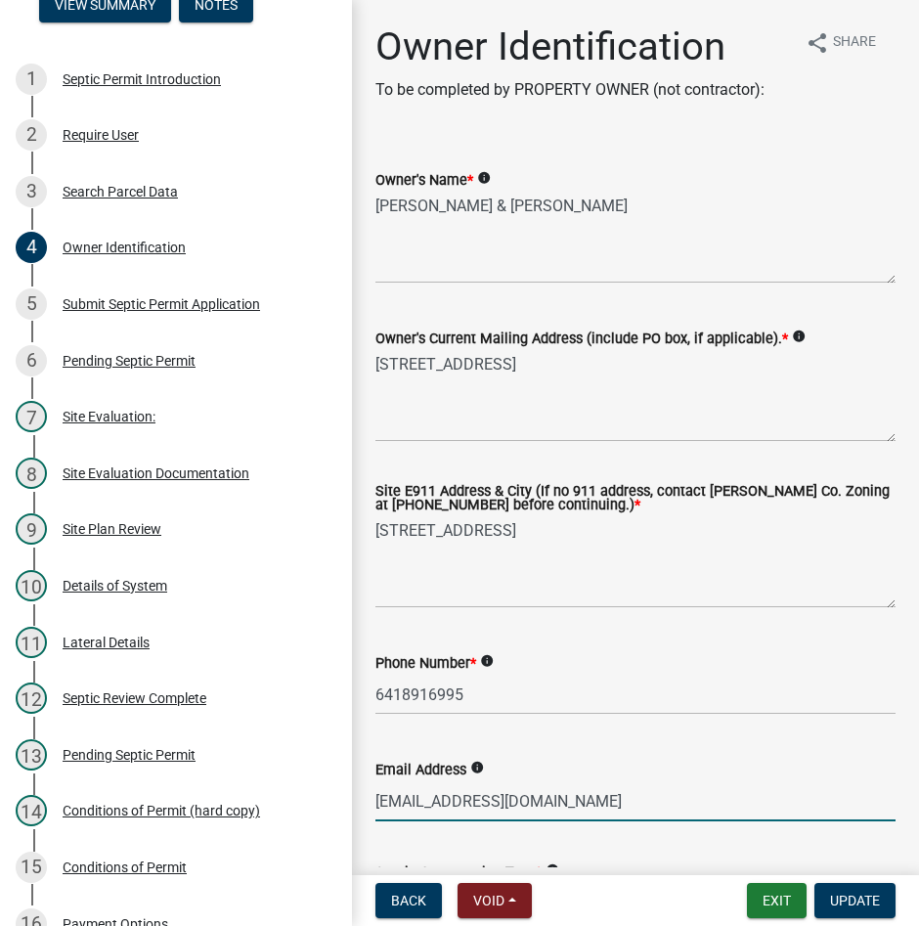
click at [463, 808] on input "[EMAIL_ADDRESS][DOMAIN_NAME]" at bounding box center [636, 801] width 520 height 40
click at [455, 806] on input "[EMAIL_ADDRESS][DOMAIN_NAME]" at bounding box center [636, 801] width 520 height 40
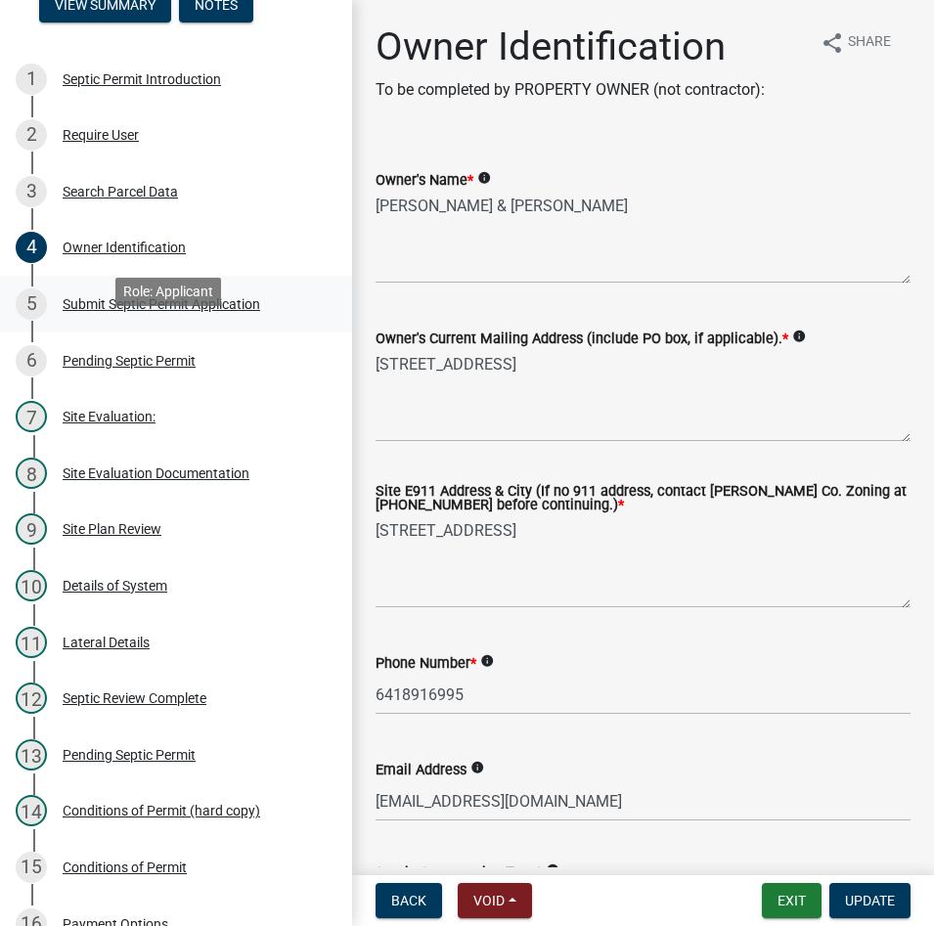
scroll to position [0, 0]
